Goal: Task Accomplishment & Management: Complete application form

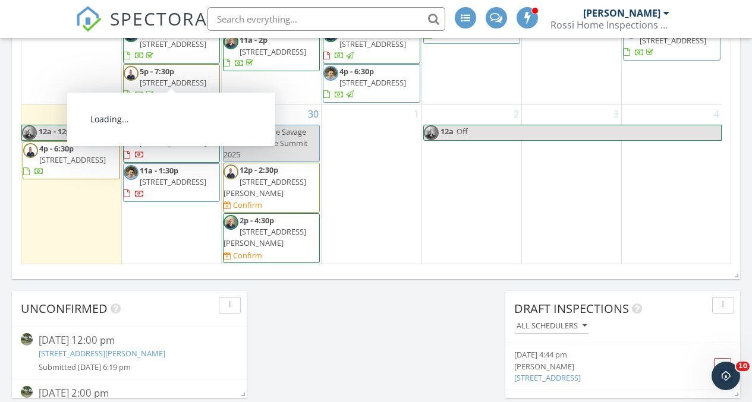
scroll to position [844, 0]
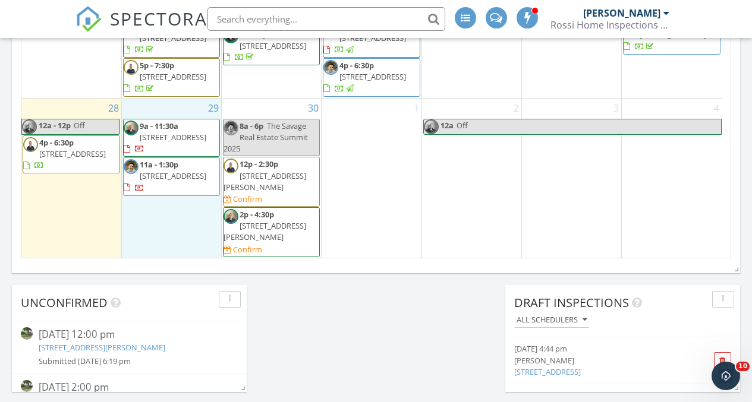
click at [178, 248] on div "29 9a - 11:30a 68 Ocean Ave, Bay Shore 11706 11a - 1:30p 115 Wood Ln, Hauppauge…" at bounding box center [171, 179] width 99 height 160
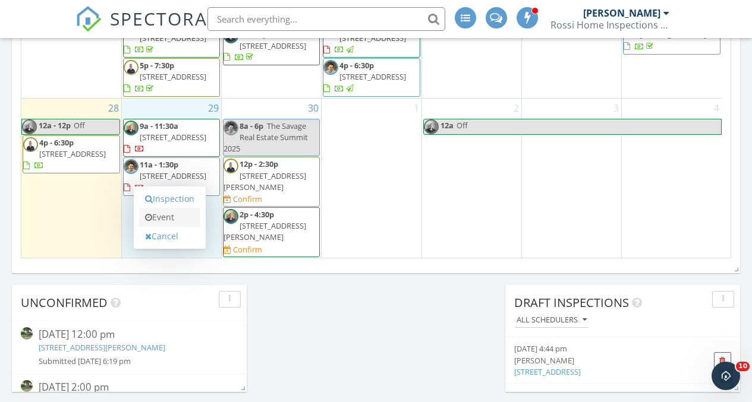
click at [178, 210] on link "Event" at bounding box center [169, 217] width 61 height 19
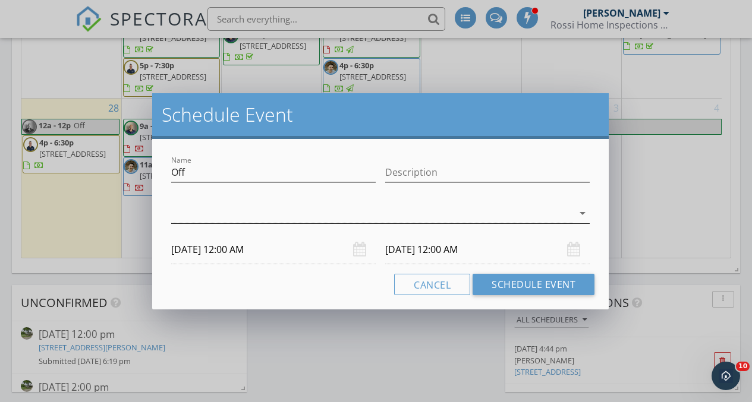
click at [509, 216] on div at bounding box center [372, 214] width 402 height 20
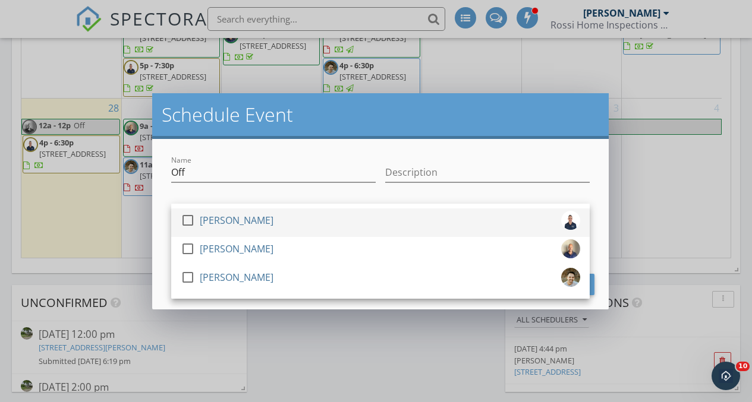
click at [305, 218] on div "check_box_outline_blank Anthony Parisi" at bounding box center [380, 223] width 399 height 24
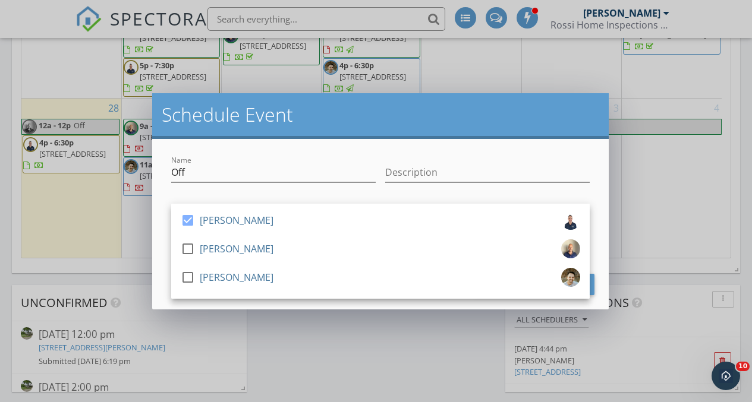
click at [600, 198] on div "Name Off Description check_box Anthony Parisi check_box_outline_blank Mike Ross…" at bounding box center [380, 224] width 456 height 171
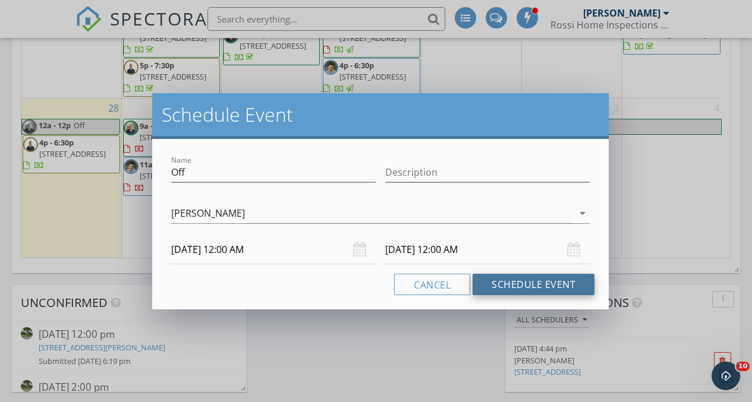
click at [575, 284] on button "Schedule Event" at bounding box center [533, 284] width 122 height 21
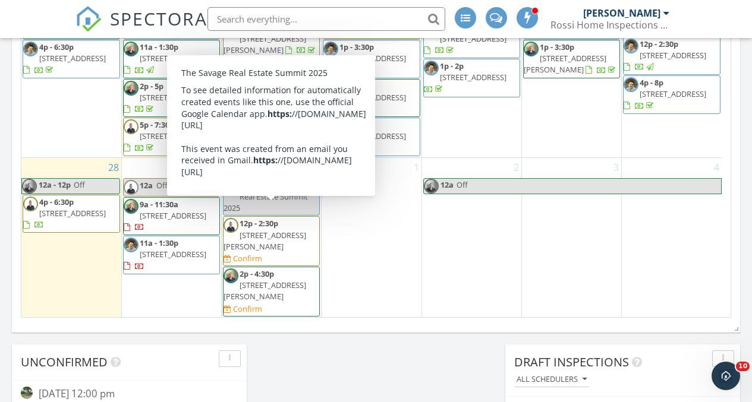
scroll to position [785, 0]
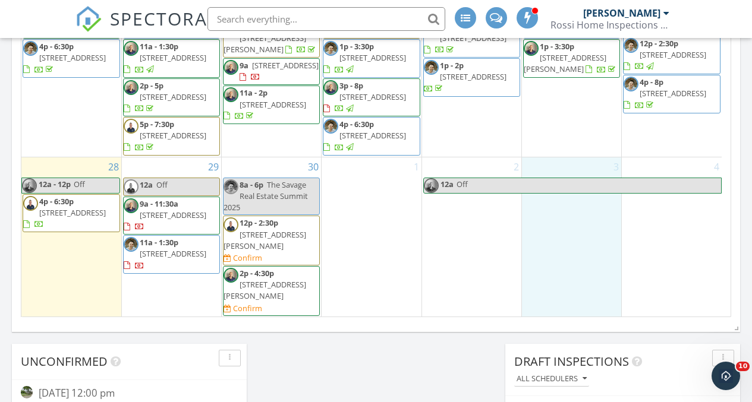
click at [578, 257] on div "3" at bounding box center [571, 237] width 99 height 160
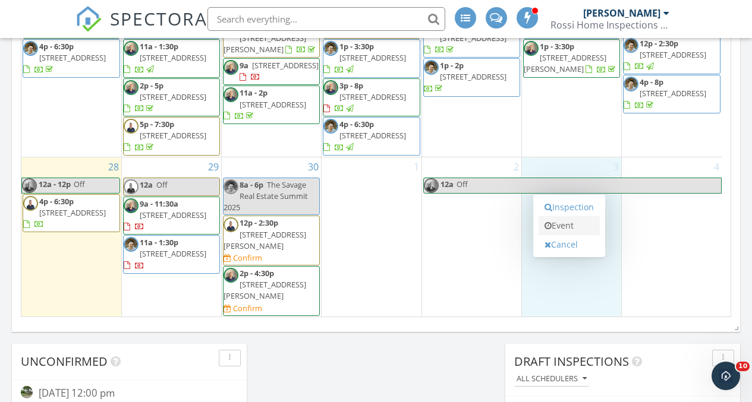
click at [577, 225] on link "Event" at bounding box center [568, 225] width 61 height 19
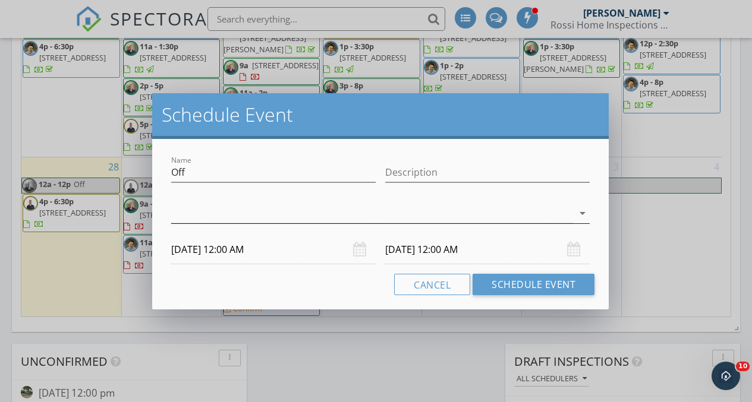
click at [281, 217] on div at bounding box center [372, 214] width 402 height 20
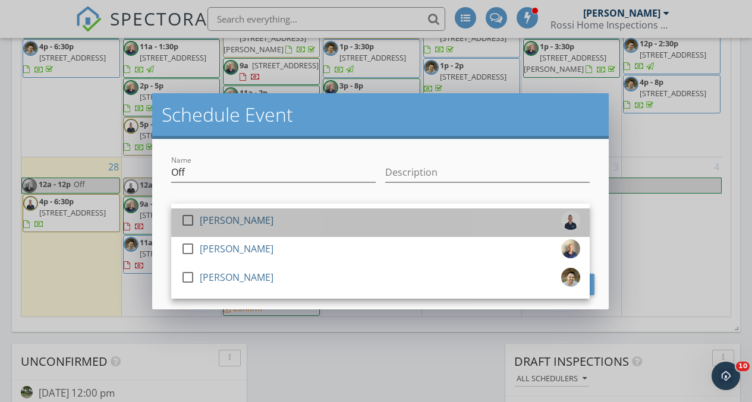
click at [233, 219] on div "[PERSON_NAME]" at bounding box center [237, 220] width 74 height 19
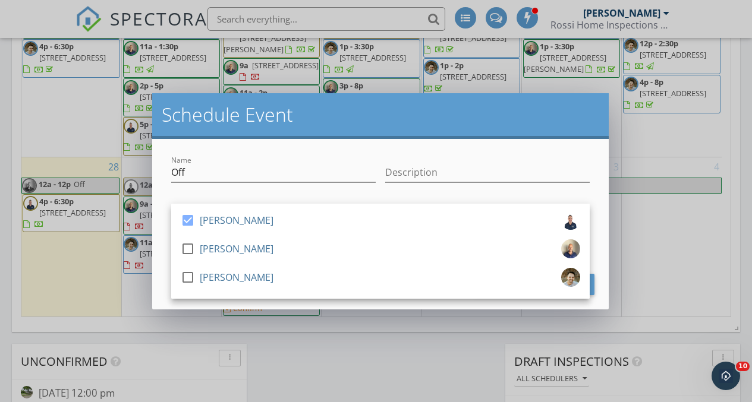
click at [597, 245] on div "Name Off Description check_box Anthony Parisi check_box_outline_blank Mike Ross…" at bounding box center [380, 224] width 456 height 171
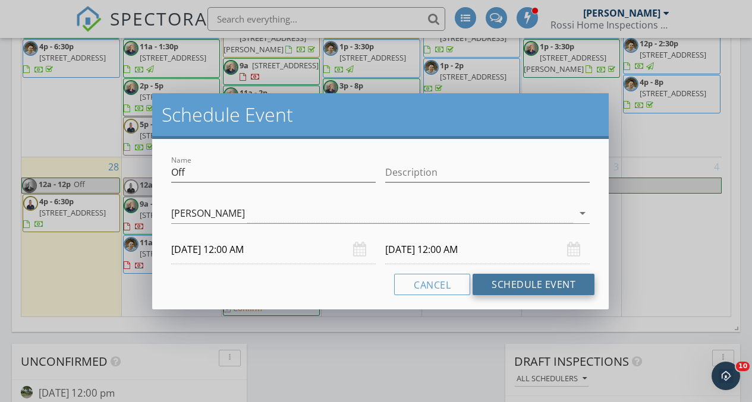
click at [578, 279] on button "Schedule Event" at bounding box center [533, 284] width 122 height 21
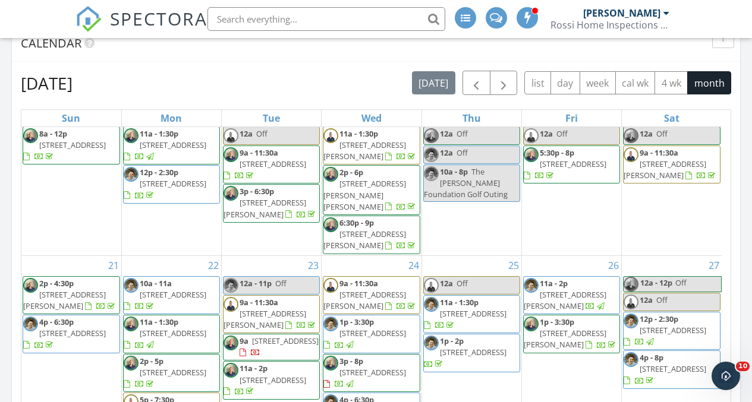
scroll to position [578, 0]
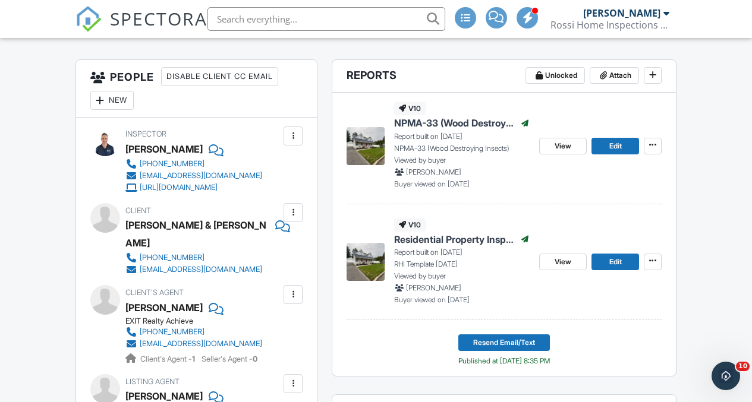
scroll to position [295, 0]
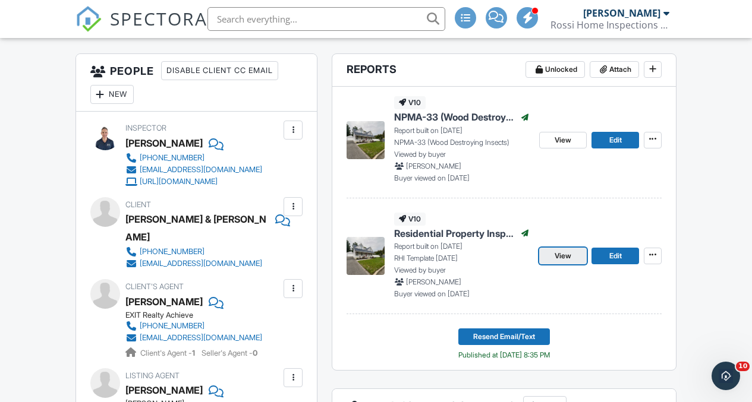
click at [571, 262] on span "View" at bounding box center [562, 256] width 17 height 12
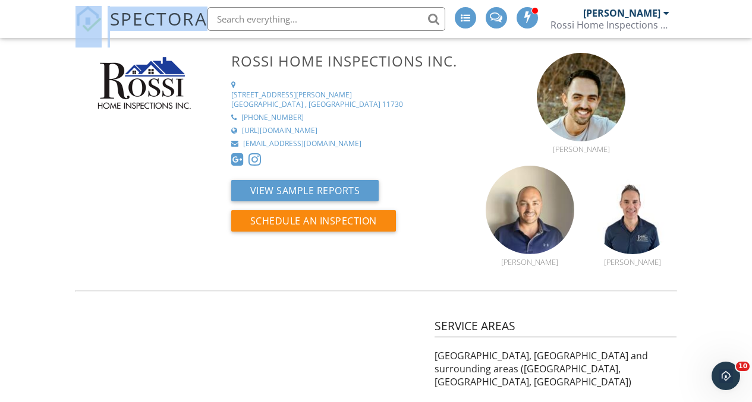
click at [138, 14] on span "SPECTORA" at bounding box center [158, 18] width 97 height 25
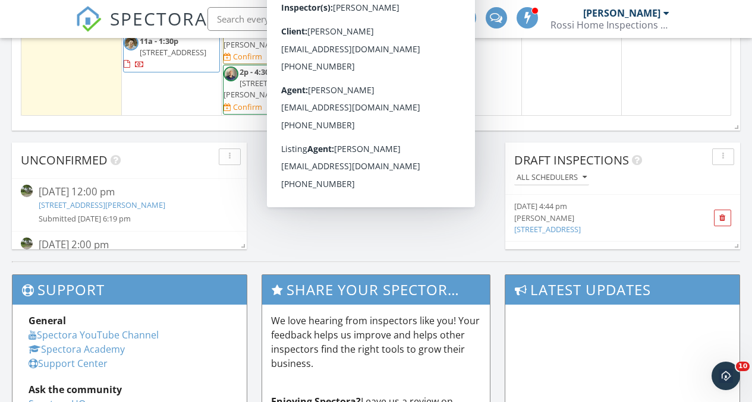
scroll to position [423, 0]
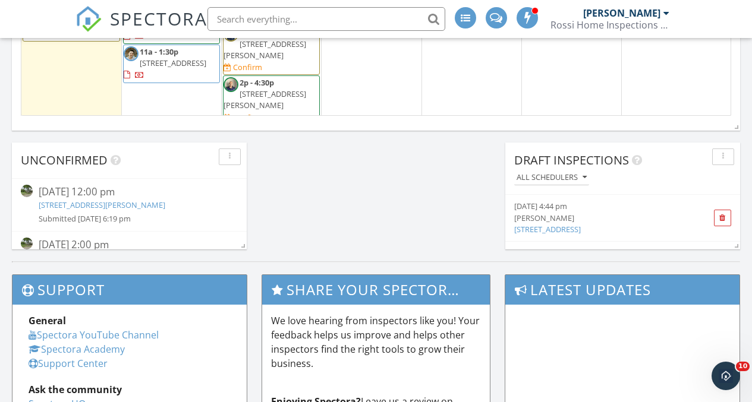
click at [266, 61] on span "[STREET_ADDRESS][PERSON_NAME]" at bounding box center [264, 50] width 83 height 22
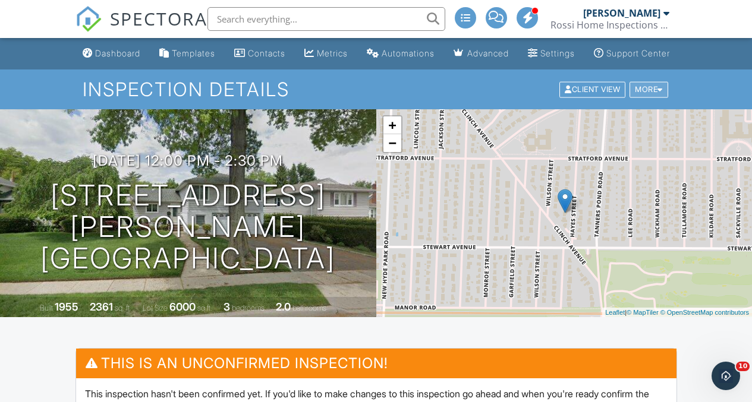
click at [645, 97] on div "More" at bounding box center [648, 89] width 39 height 16
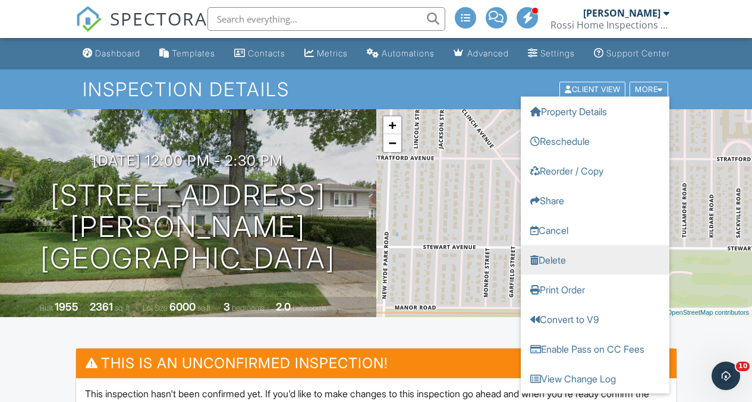
click at [576, 273] on link "Delete" at bounding box center [595, 260] width 149 height 30
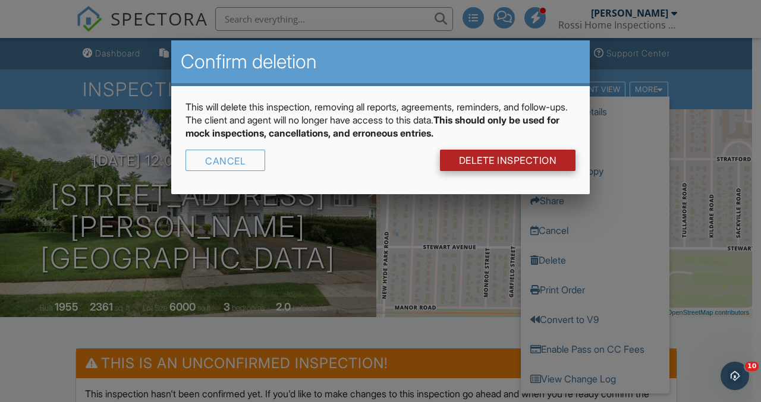
click at [525, 158] on link "DELETE Inspection" at bounding box center [508, 160] width 136 height 21
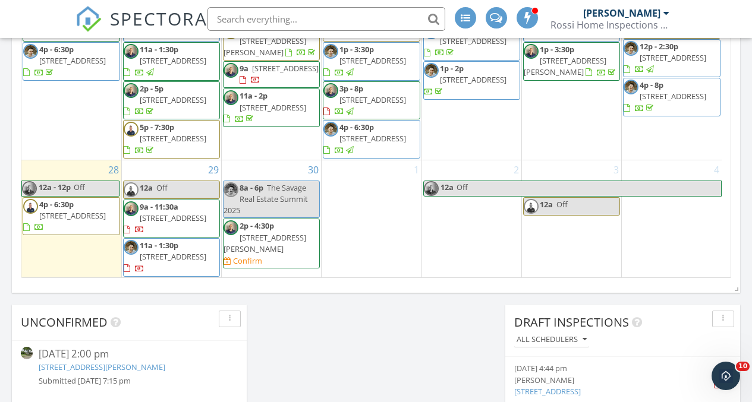
scroll to position [425, 0]
click at [277, 232] on span "[STREET_ADDRESS][PERSON_NAME]" at bounding box center [264, 243] width 83 height 22
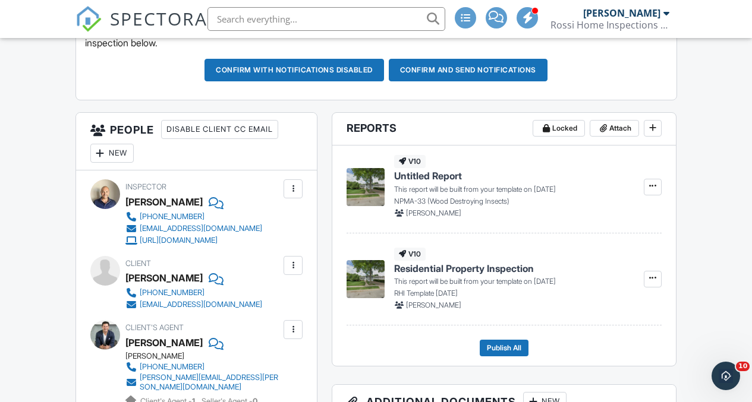
scroll to position [214, 0]
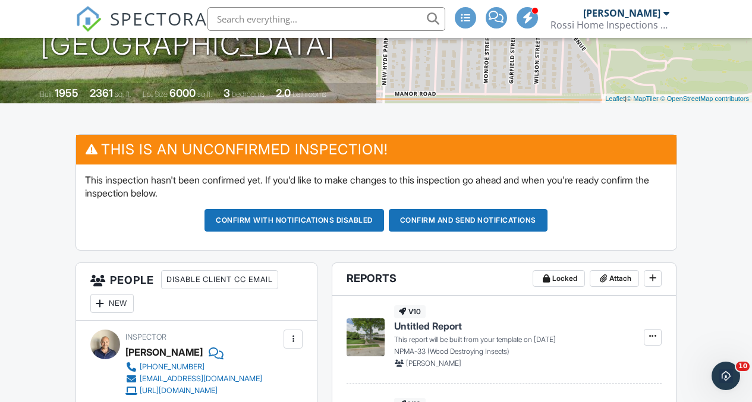
click at [478, 232] on button "Confirm and send notifications" at bounding box center [468, 220] width 159 height 23
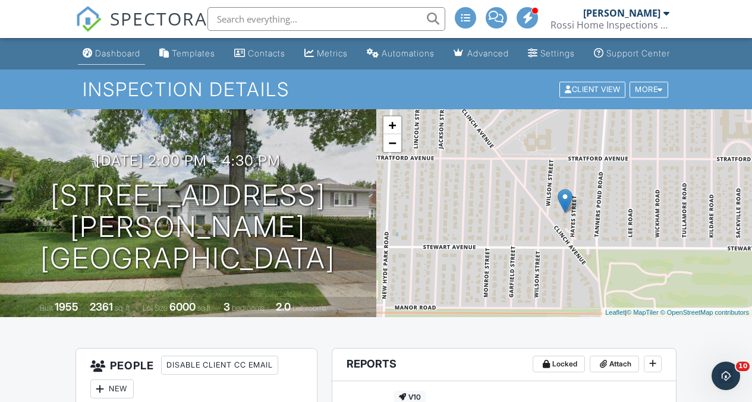
click at [119, 58] on div "Dashboard" at bounding box center [117, 53] width 45 height 10
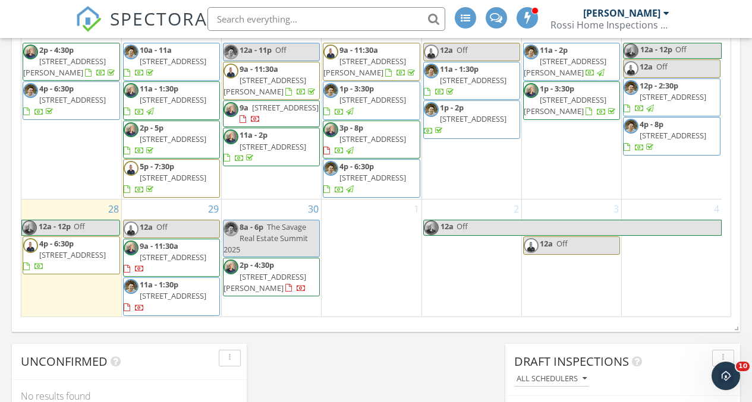
scroll to position [785, 0]
click at [257, 276] on span "[STREET_ADDRESS][PERSON_NAME]" at bounding box center [264, 283] width 83 height 22
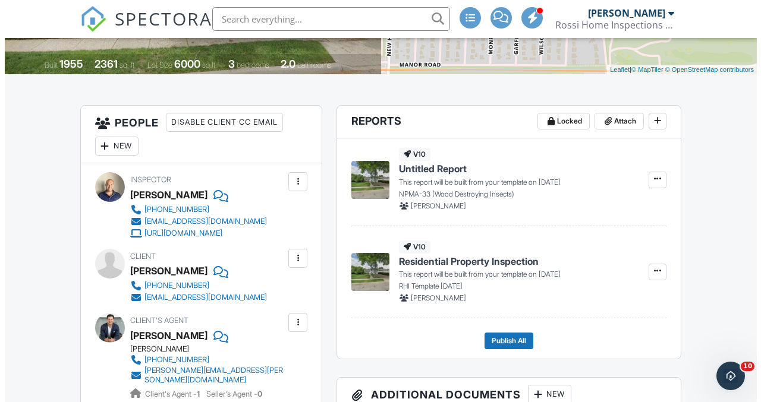
scroll to position [235, 0]
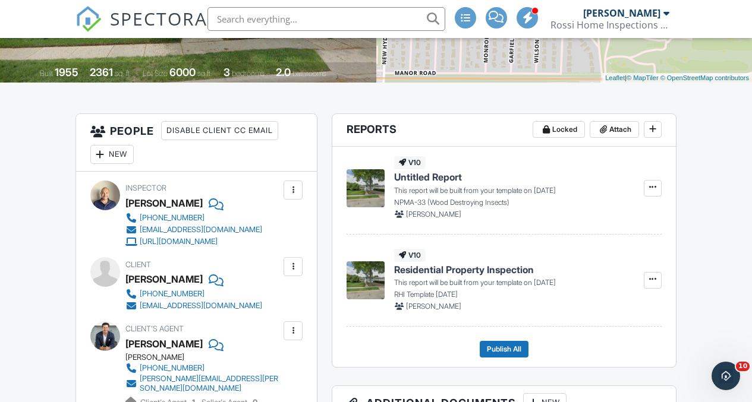
click at [291, 196] on div at bounding box center [293, 190] width 12 height 12
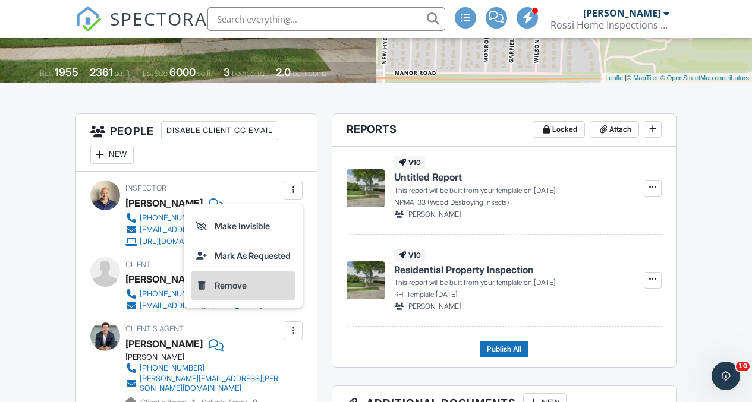
click at [237, 301] on li "Remove" at bounding box center [243, 286] width 105 height 30
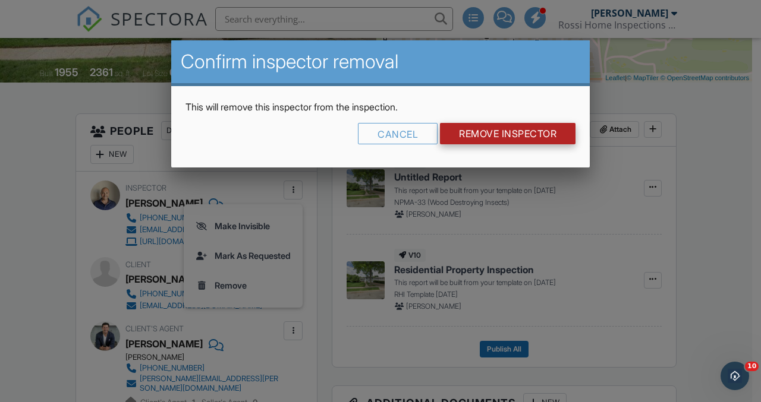
click at [531, 131] on input "Remove Inspector" at bounding box center [507, 133] width 135 height 21
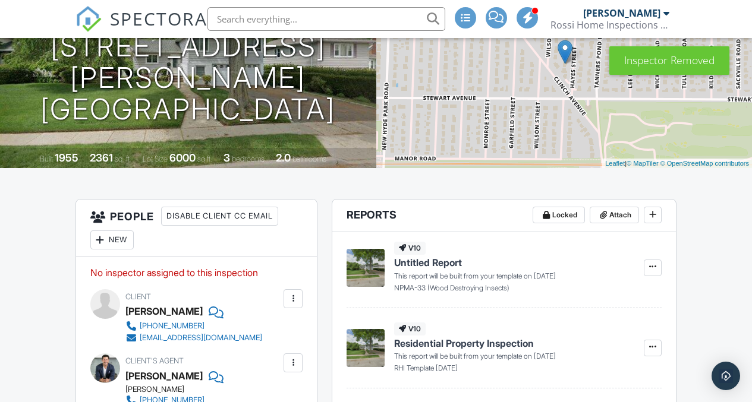
scroll to position [212, 0]
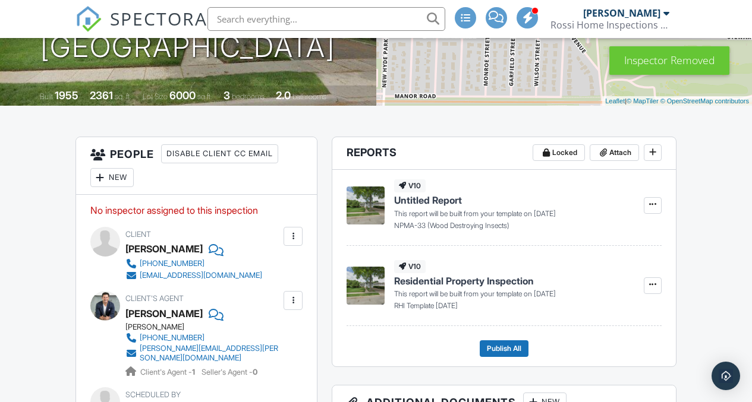
click at [115, 187] on div "New" at bounding box center [111, 177] width 43 height 19
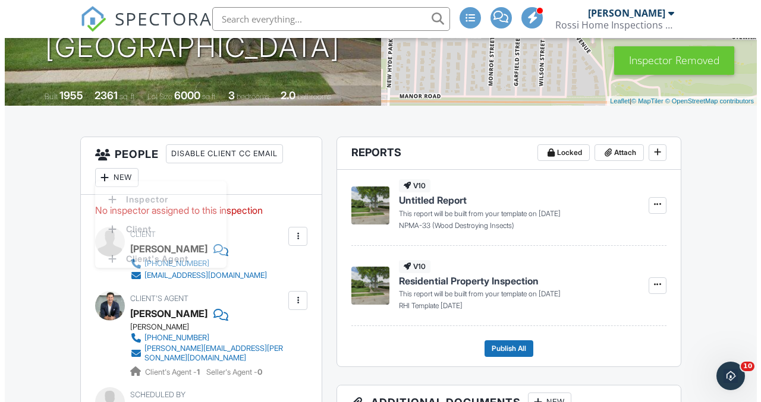
scroll to position [0, 0]
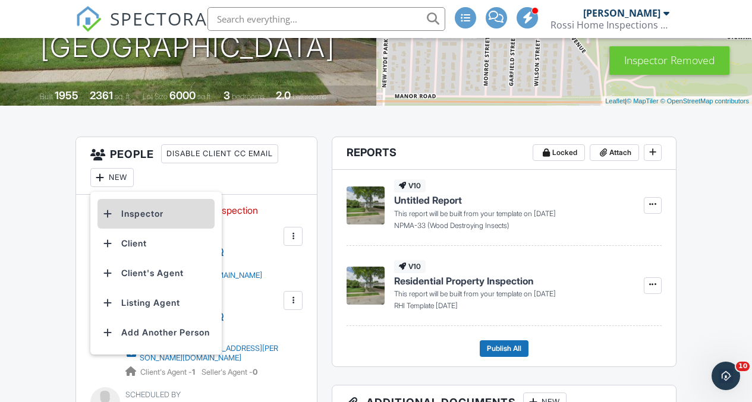
click at [130, 222] on li "Inspector" at bounding box center [155, 214] width 117 height 30
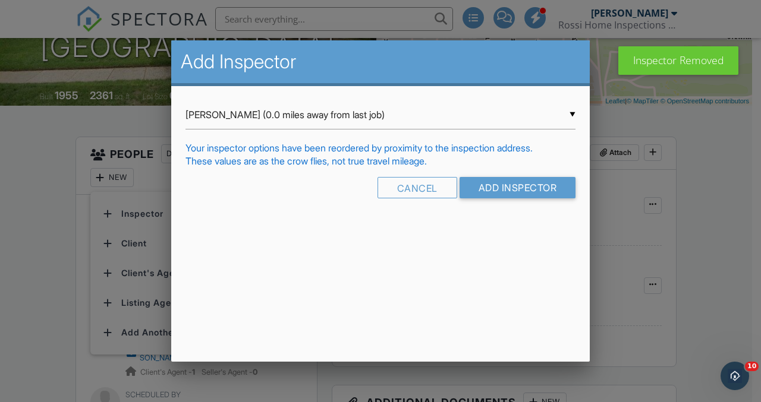
click at [337, 102] on div "▼ Mike Rossi (0.0 miles away from last job) Mike Rossi (0.0 miles away from las…" at bounding box center [380, 114] width 390 height 29
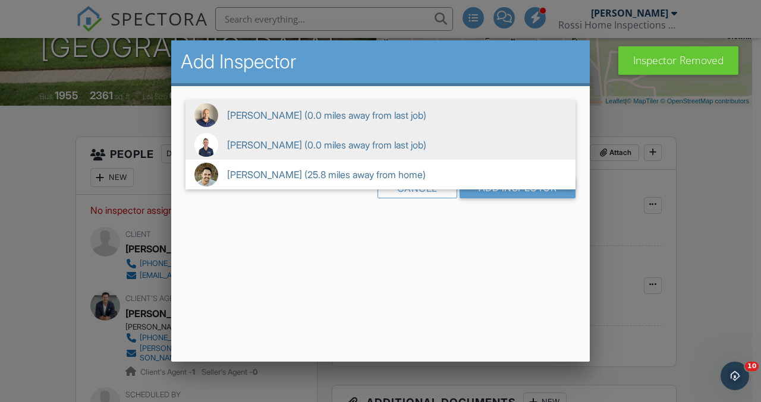
click at [315, 156] on span "Anthony Parisi (0.0 miles away from last job)" at bounding box center [380, 145] width 390 height 30
type input "Anthony Parisi (0.0 miles away from last job)"
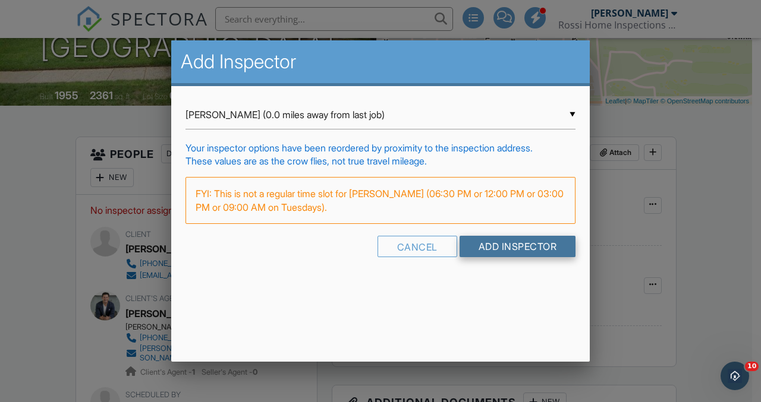
click at [505, 254] on input "Add Inspector" at bounding box center [517, 246] width 116 height 21
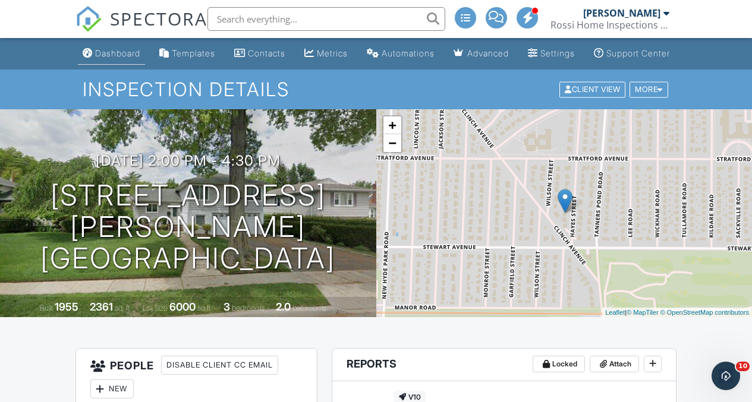
click at [106, 65] on link "Dashboard" at bounding box center [111, 54] width 67 height 22
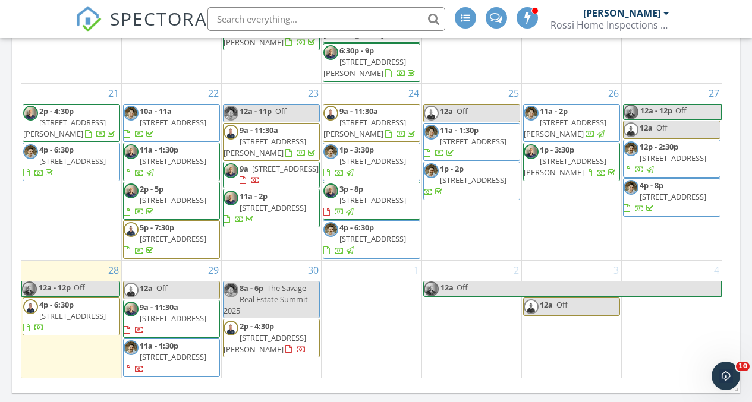
scroll to position [425, 0]
drag, startPoint x: 725, startPoint y: 130, endPoint x: 7, endPoint y: 3, distance: 728.9
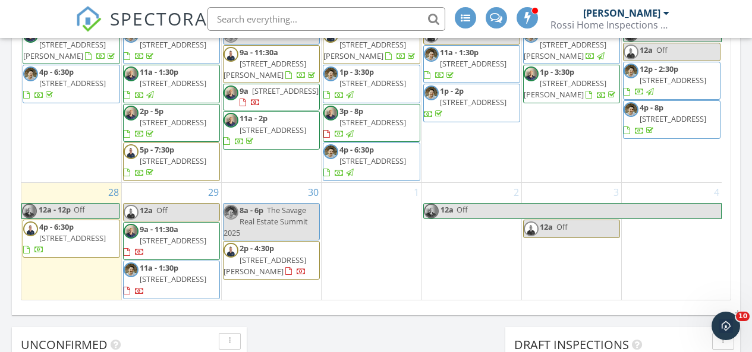
click at [166, 191] on div "29 12a Off 9a - 11:30a 68 Ocean Ave, Bay Shore 11706 11a - 1:30p 115 Wood Ln, H…" at bounding box center [171, 242] width 99 height 118
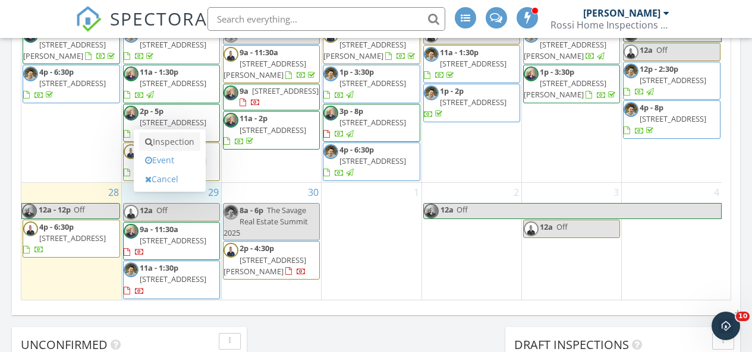
click at [164, 146] on link "Inspection" at bounding box center [169, 142] width 61 height 19
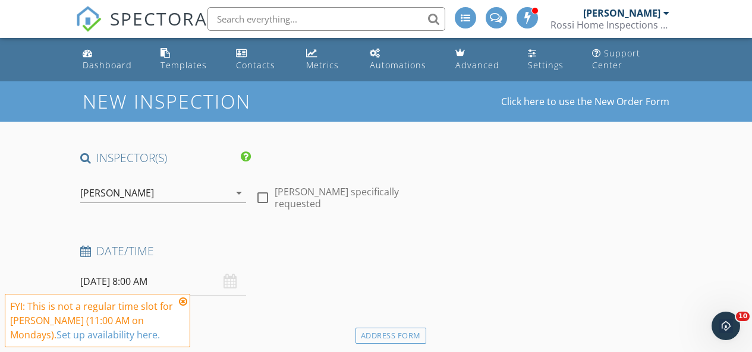
click at [185, 302] on icon at bounding box center [183, 302] width 8 height 10
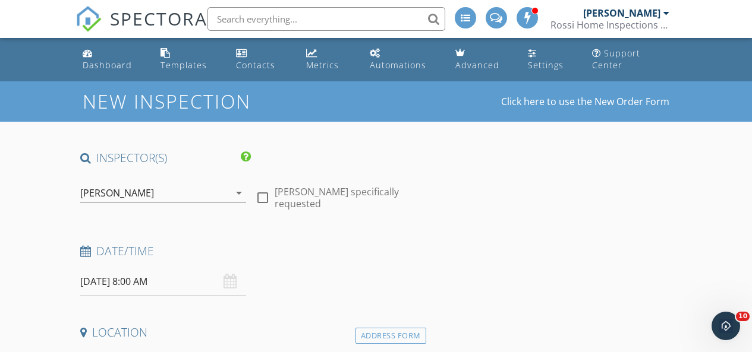
click at [168, 188] on div "[PERSON_NAME]" at bounding box center [154, 193] width 149 height 19
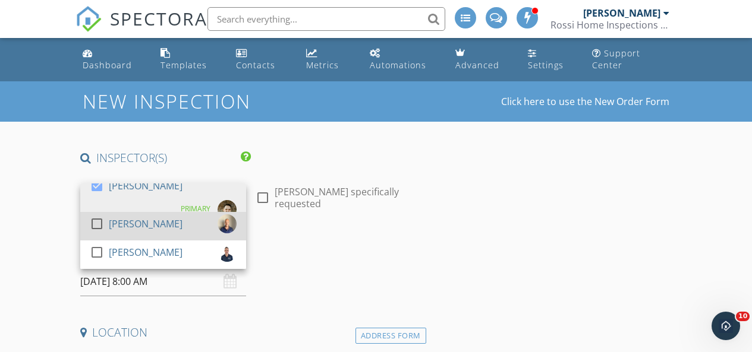
click at [150, 230] on div "[PERSON_NAME]" at bounding box center [146, 224] width 74 height 19
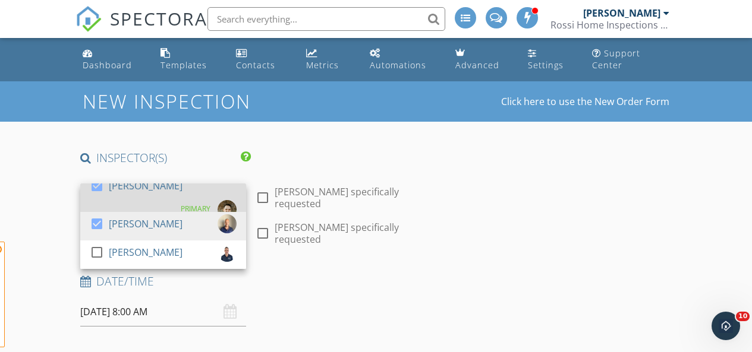
click at [141, 200] on div "check_box Dan Rossi" at bounding box center [136, 188] width 93 height 24
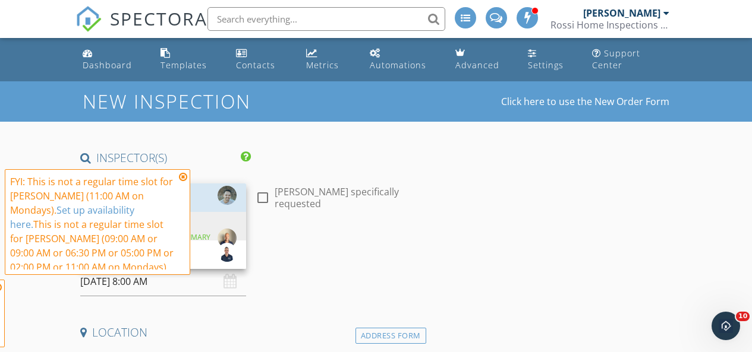
click at [26, 217] on div "FYI: This is not a regular time slot for Dan Rossi (11:00 AM on Mondays). Set u…" at bounding box center [92, 225] width 165 height 100
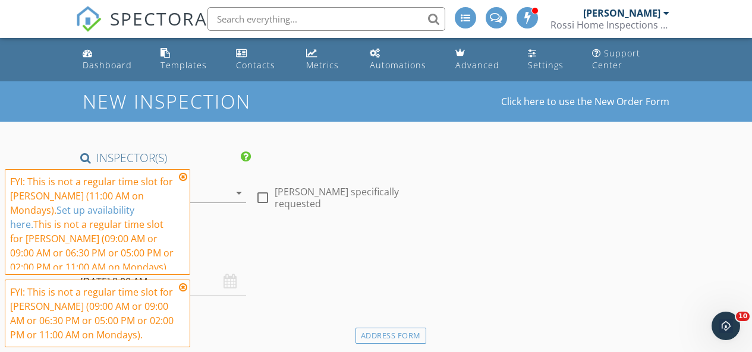
click at [183, 172] on icon at bounding box center [183, 177] width 8 height 10
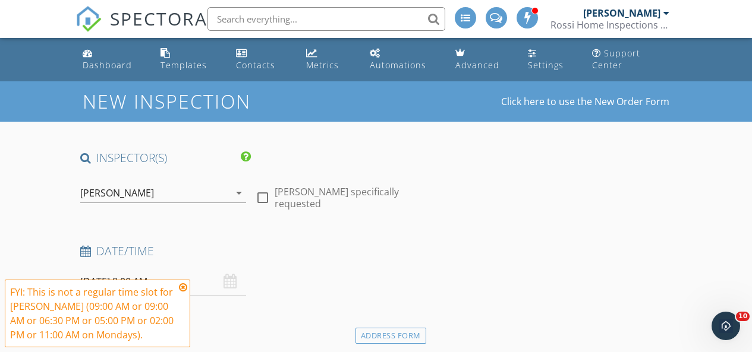
click at [185, 280] on div "FYI: This is not a regular time slot for Mike Rossi (09:00 AM or 09:00 AM or 06…" at bounding box center [97, 314] width 185 height 68
click at [183, 286] on icon at bounding box center [183, 288] width 8 height 10
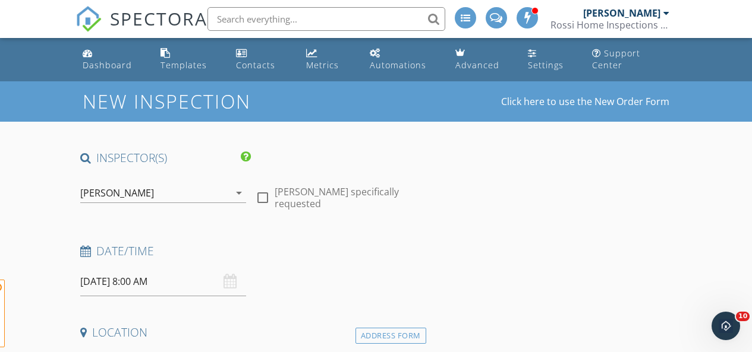
click at [169, 281] on span "FYI: This is not a regular time slot for Dan Rossi (11:00 AM on Mondays). Set u…" at bounding box center [97, 314] width 185 height 68
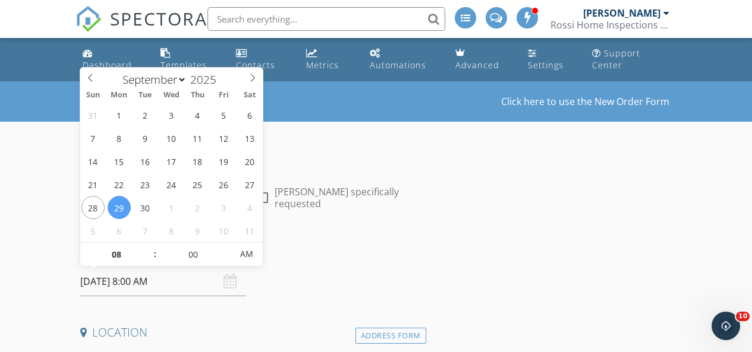
click at [140, 282] on input "09/29/2025 8:00 AM" at bounding box center [163, 281] width 166 height 29
click at [123, 259] on input "08" at bounding box center [116, 255] width 73 height 24
type input "01"
type input "09/29/2025 1:00 AM"
click at [188, 255] on input "00" at bounding box center [193, 255] width 73 height 24
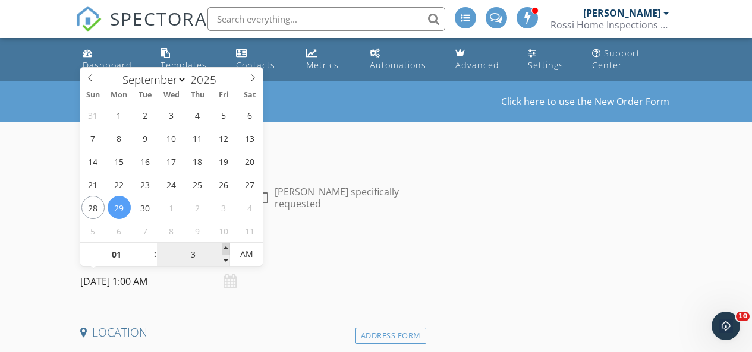
type input "30"
type input "[DATE] 1:30 PM"
click at [241, 254] on span "AM" at bounding box center [246, 254] width 33 height 24
click at [299, 245] on h4 "Date/Time" at bounding box center [250, 251] width 341 height 15
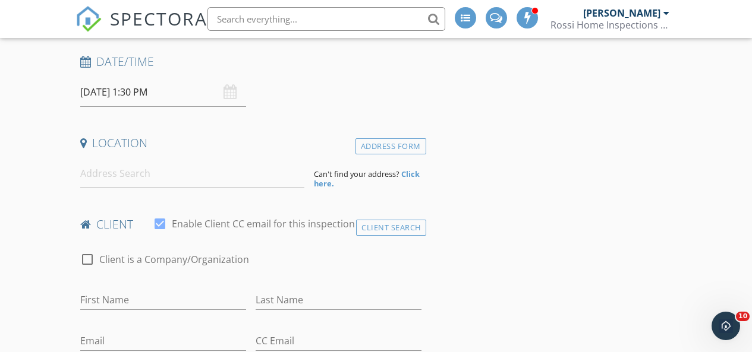
scroll to position [190, 0]
click at [134, 291] on input "First Name" at bounding box center [163, 300] width 166 height 20
paste input "Gerard Insall,"
click at [131, 303] on input "Gerard Insall," at bounding box center [163, 300] width 166 height 20
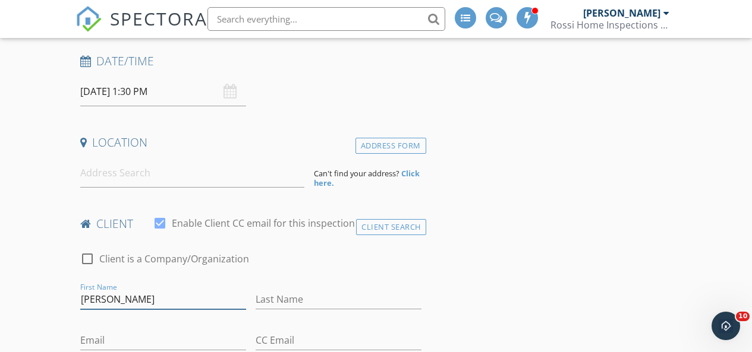
type input "Gerard"
click at [303, 297] on input "Last Name" at bounding box center [339, 300] width 166 height 20
paste input "Insall"
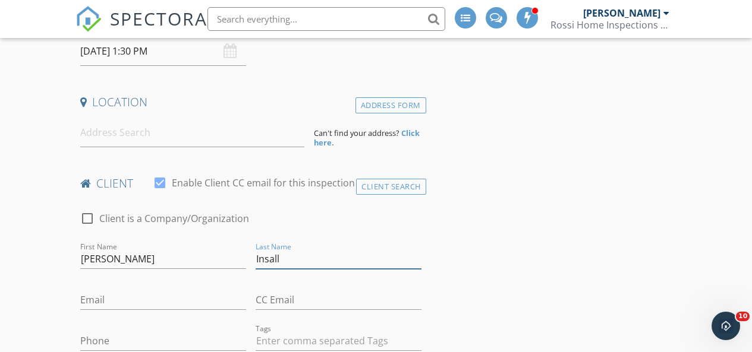
scroll to position [276, 0]
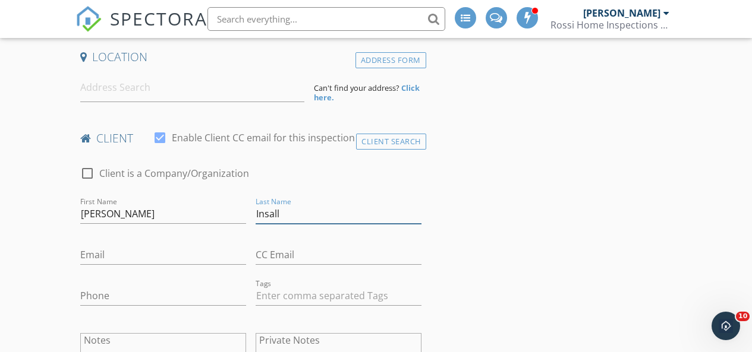
type input "Insall"
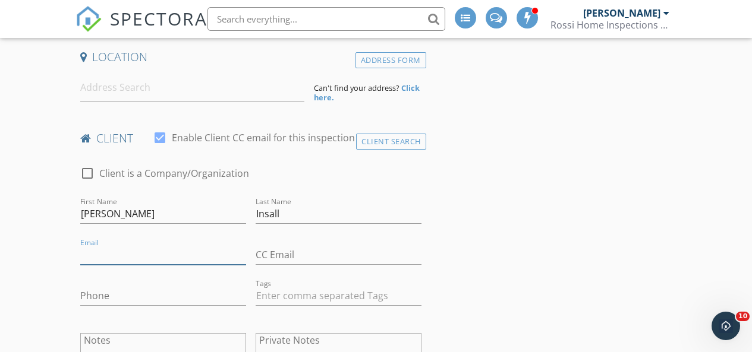
click at [125, 255] on input "Email" at bounding box center [163, 255] width 166 height 20
paste input "[EMAIL_ADDRESS][DOMAIN_NAME]"
type input "[EMAIL_ADDRESS][DOMAIN_NAME]"
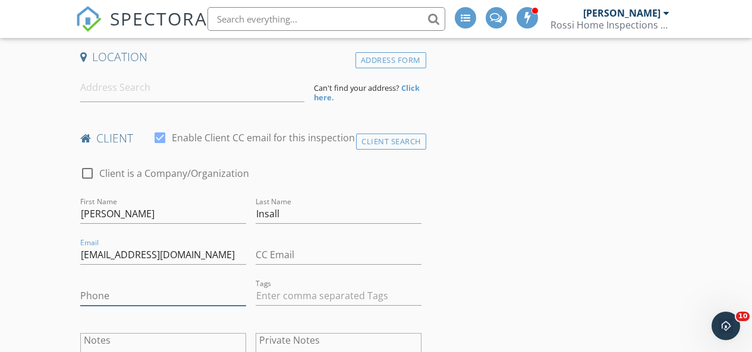
click at [156, 300] on input "Phone" at bounding box center [163, 296] width 166 height 20
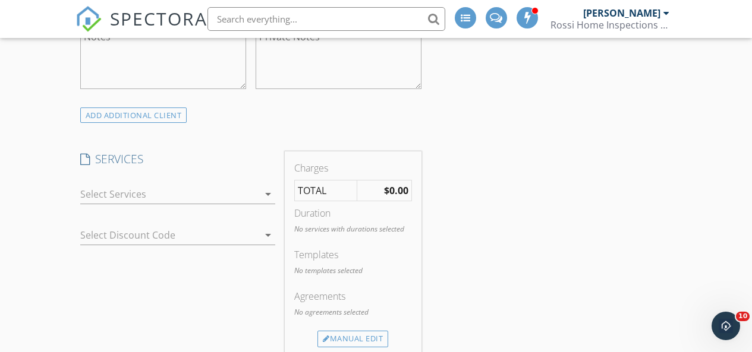
scroll to position [639, 0]
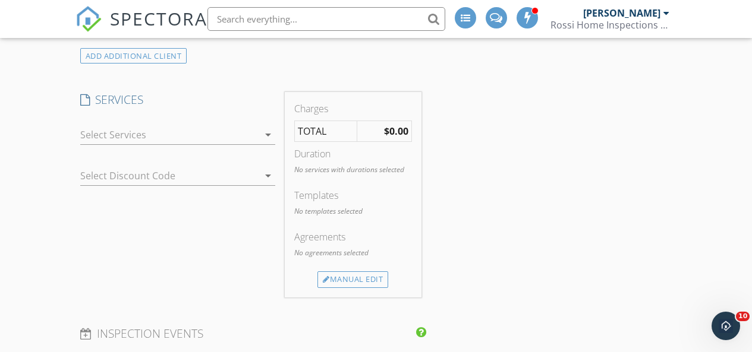
type input "[PHONE_NUMBER]"
click at [144, 134] on div at bounding box center [169, 134] width 178 height 19
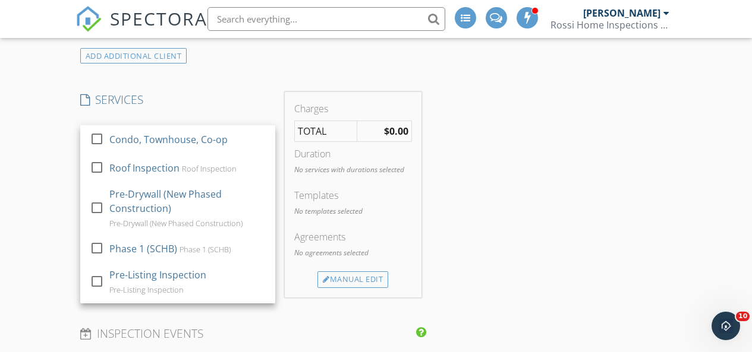
click at [124, 122] on div "check_box_outline_blank Condo, Townhouse, Co-op check_box_outline_blank Roof In…" at bounding box center [177, 137] width 195 height 39
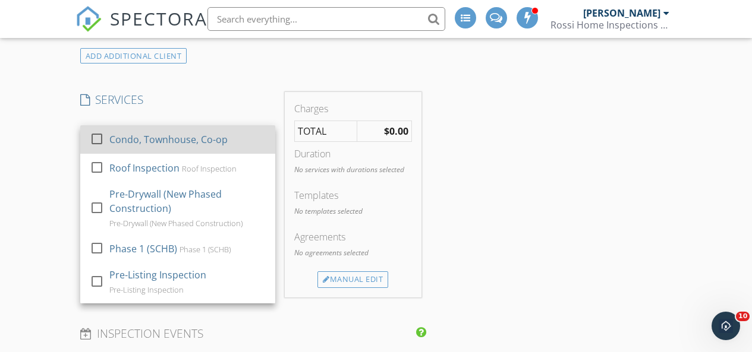
click at [128, 134] on div "Condo, Townhouse, Co-op" at bounding box center [168, 140] width 118 height 14
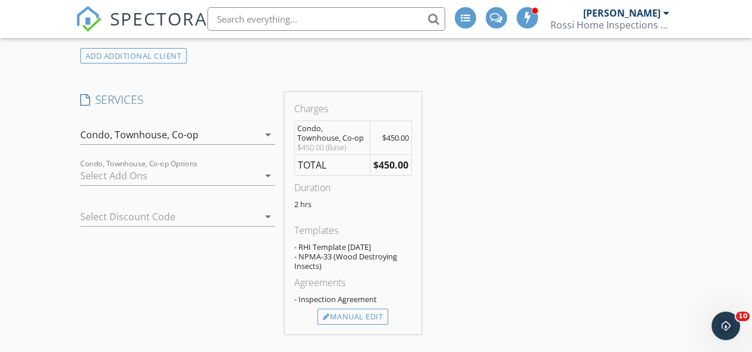
click at [119, 170] on div at bounding box center [169, 175] width 178 height 19
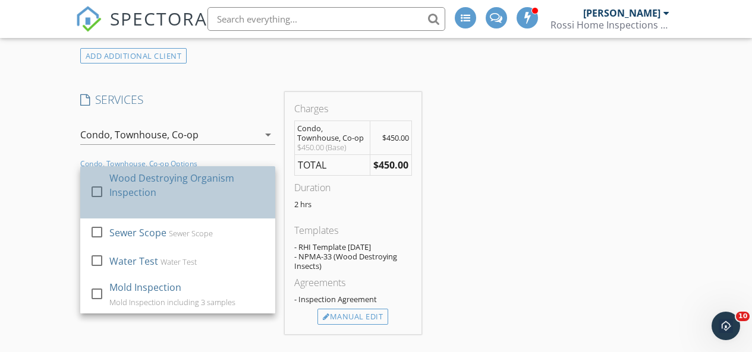
click at [116, 184] on div "Wood Destroying Organism Inspection" at bounding box center [187, 185] width 156 height 29
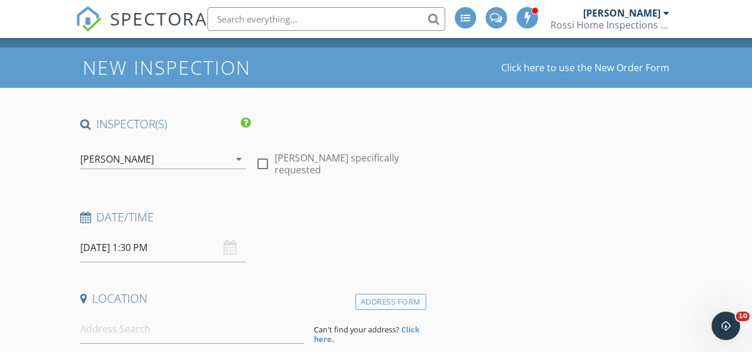
scroll to position [103, 0]
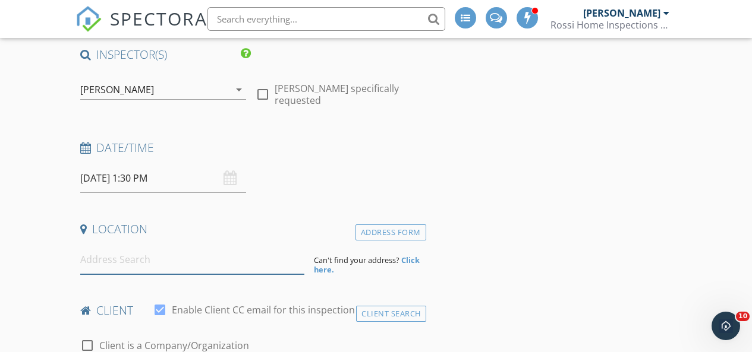
click at [149, 266] on input at bounding box center [192, 259] width 225 height 29
paste input "[EMAIL_ADDRESS][DOMAIN_NAME]"
drag, startPoint x: 184, startPoint y: 259, endPoint x: 0, endPoint y: 276, distance: 184.4
type input "g"
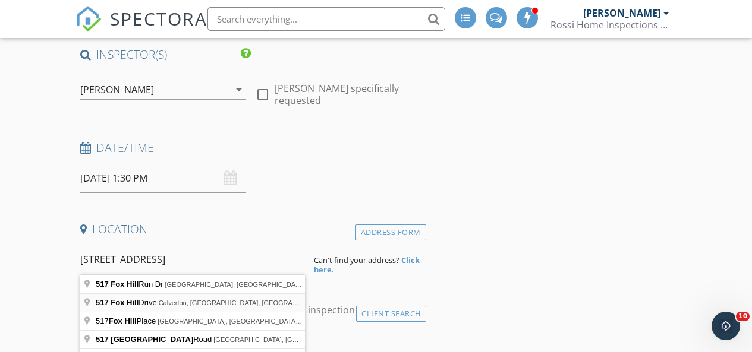
type input "517 Fox Hill Drive, Calverton, NY, USA"
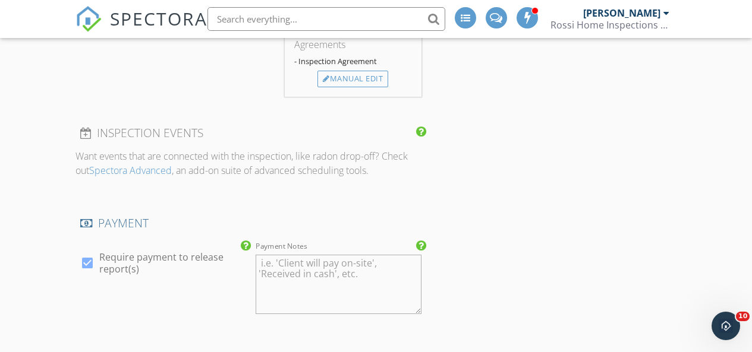
scroll to position [1282, 0]
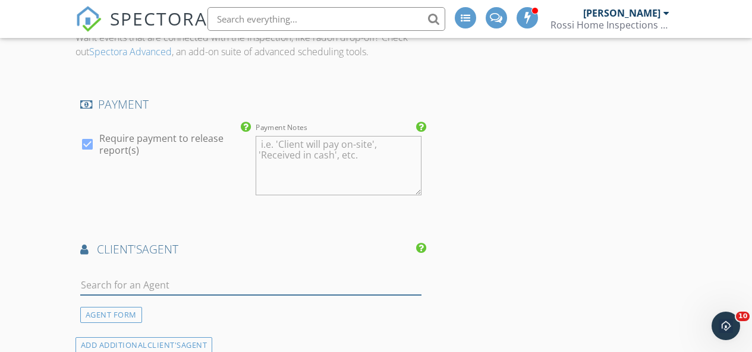
click at [147, 292] on input "text" at bounding box center [250, 286] width 341 height 20
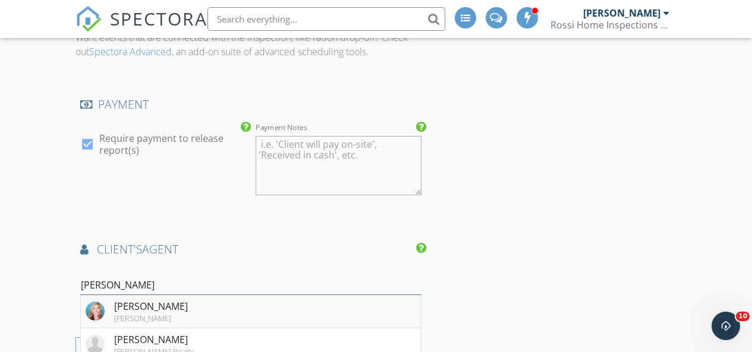
type input "andrea"
click at [119, 314] on div "Douglas Elliman" at bounding box center [151, 319] width 74 height 10
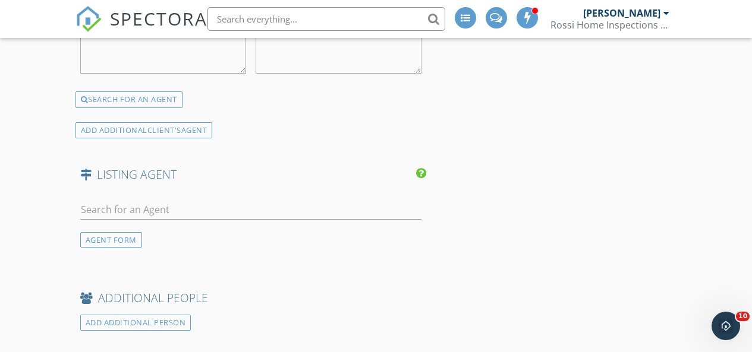
scroll to position [1781, 0]
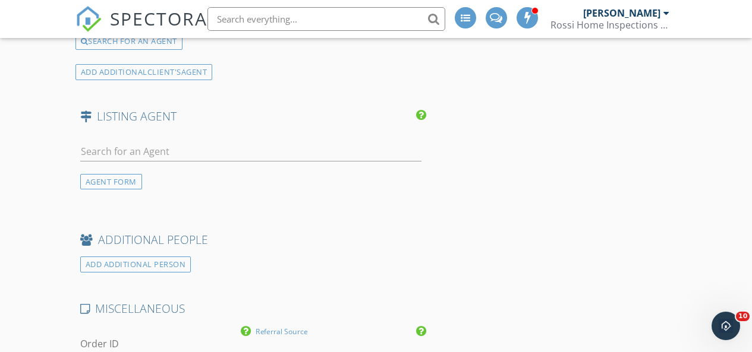
click at [310, 342] on input "Referral Source" at bounding box center [339, 345] width 166 height 20
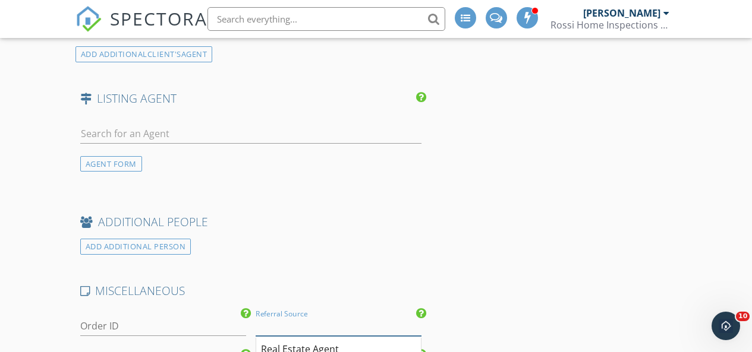
scroll to position [1801, 0]
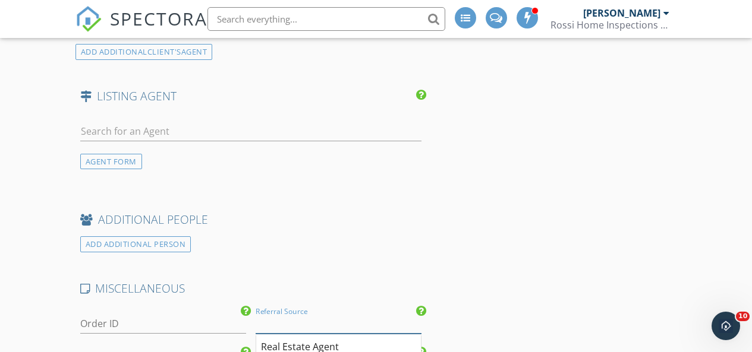
click at [322, 326] on input "Referral Source" at bounding box center [339, 324] width 166 height 20
click at [332, 343] on div "Real Estate Agent" at bounding box center [338, 348] width 165 height 24
type input "Real Estate Agent"
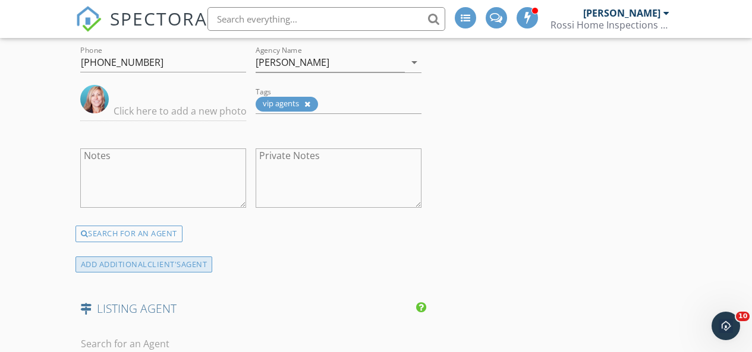
scroll to position [1660, 0]
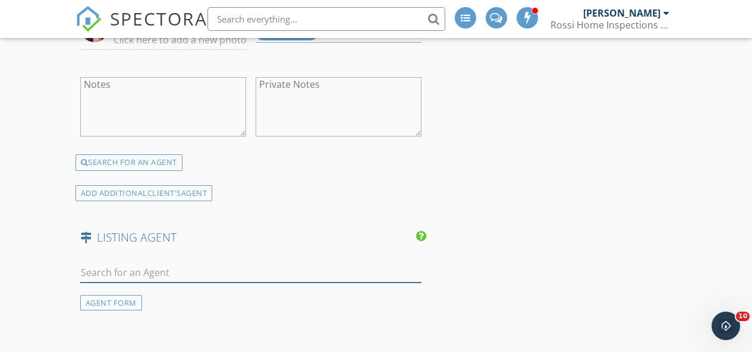
click at [169, 269] on input "text" at bounding box center [250, 273] width 341 height 20
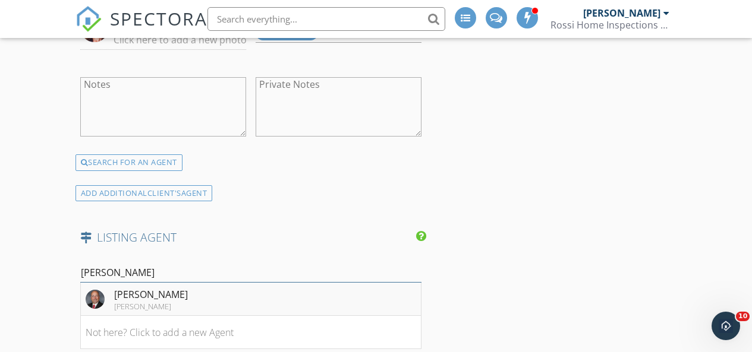
type input "stephan mand"
click at [138, 311] on li "Stephan Mandresh Douglas Elliman" at bounding box center [251, 299] width 340 height 33
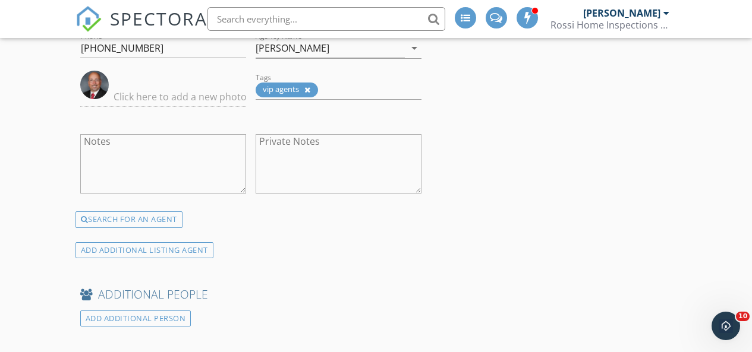
scroll to position [2452, 0]
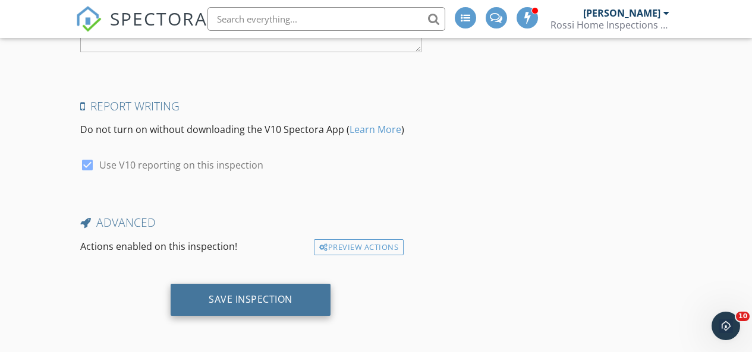
click at [239, 298] on div "Save Inspection" at bounding box center [251, 300] width 84 height 12
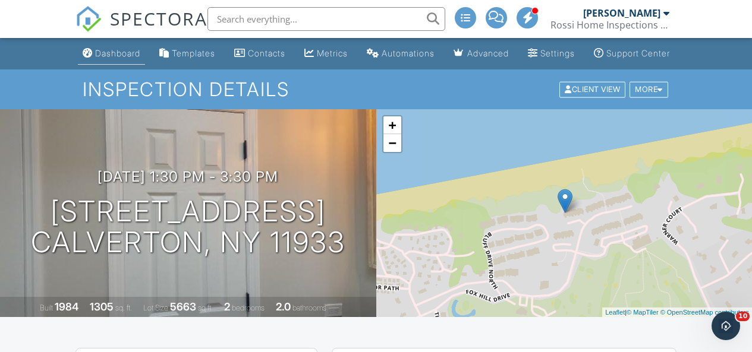
click at [104, 53] on link "Dashboard" at bounding box center [111, 54] width 67 height 22
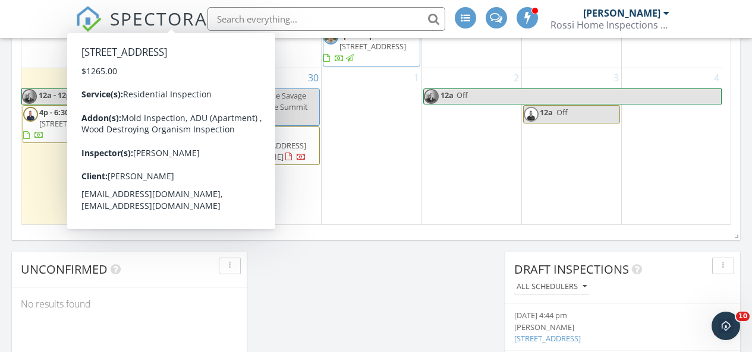
scroll to position [868, 0]
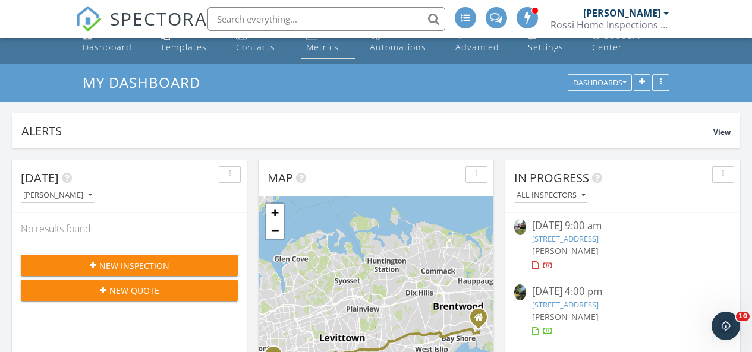
scroll to position [0, 0]
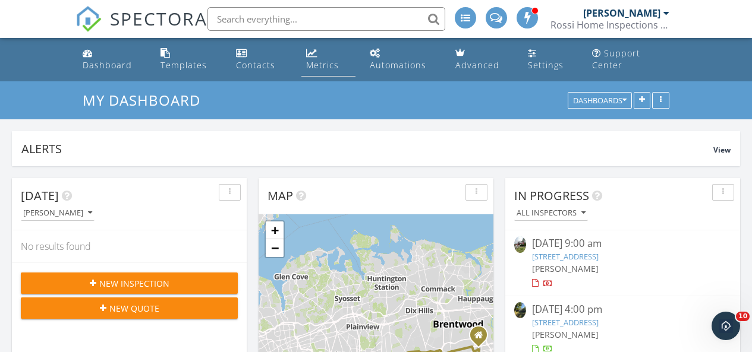
click at [342, 70] on link "Metrics" at bounding box center [328, 60] width 54 height 34
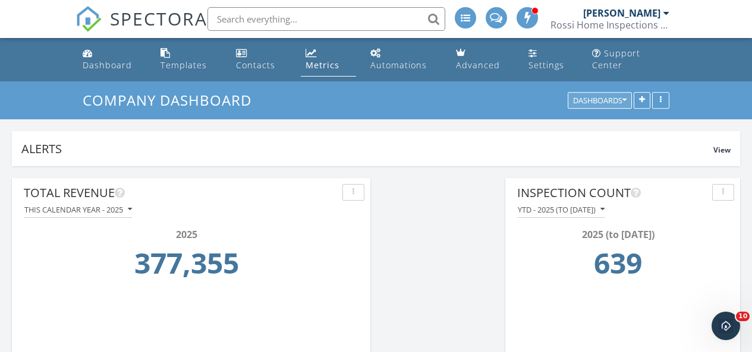
click at [610, 104] on div "Dashboards" at bounding box center [599, 101] width 53 height 8
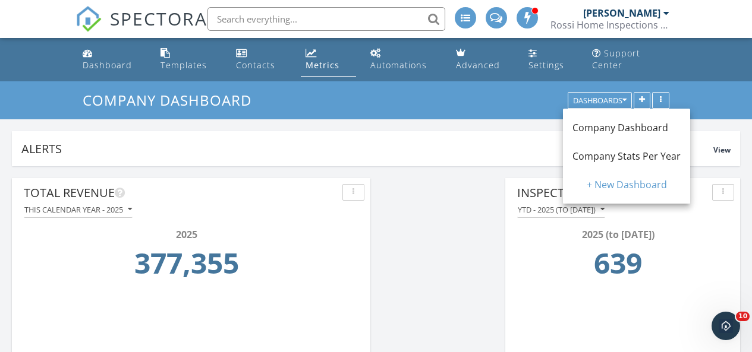
click at [619, 162] on span "Company Stats Per Year" at bounding box center [626, 156] width 108 height 13
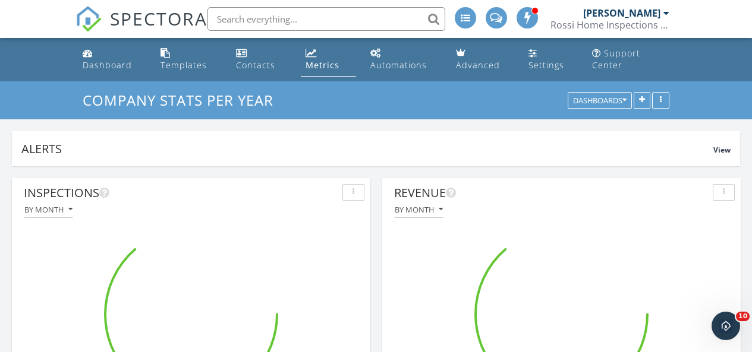
scroll to position [593983, 593880]
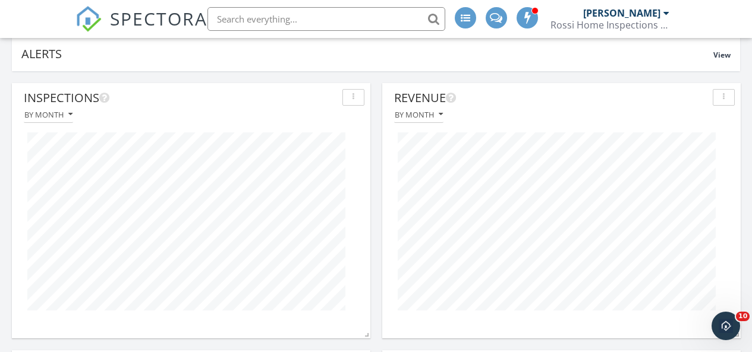
click at [163, 20] on span "SPECTORA" at bounding box center [158, 18] width 97 height 25
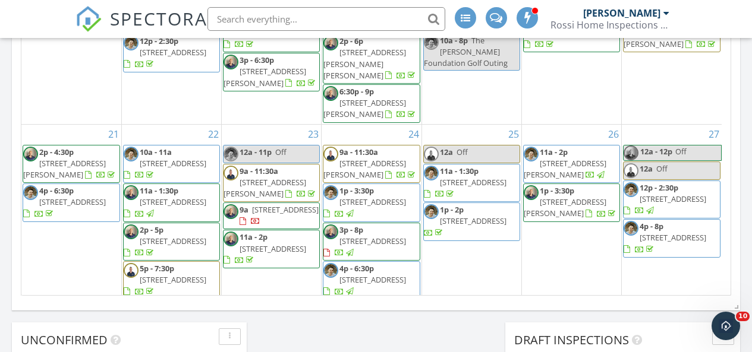
scroll to position [465, 0]
